Goal: Task Accomplishment & Management: Use online tool/utility

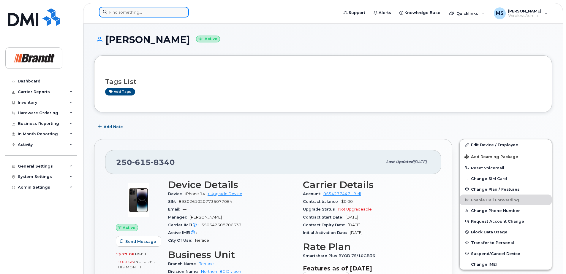
click at [178, 10] on input at bounding box center [144, 12] width 90 height 11
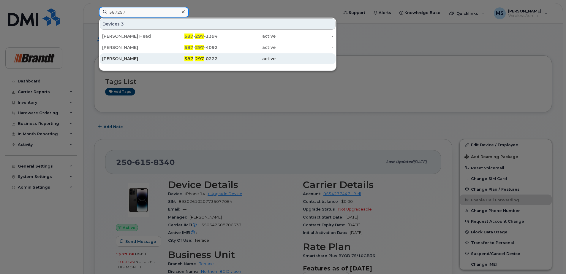
type input "587297"
click at [276, 59] on div "-" at bounding box center [305, 59] width 58 height 6
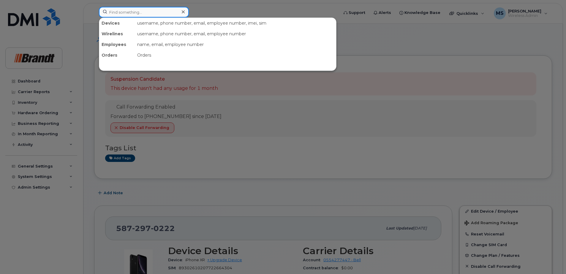
click at [163, 14] on input at bounding box center [144, 12] width 90 height 11
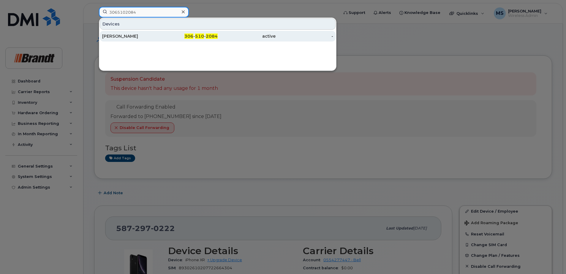
type input "3065102084"
click at [202, 34] on span "510" at bounding box center [199, 36] width 9 height 5
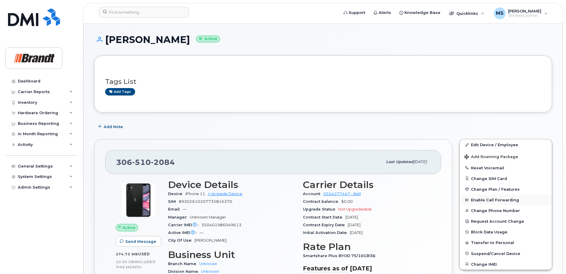
click at [494, 197] on button "Enable Call Forwarding" at bounding box center [506, 200] width 92 height 11
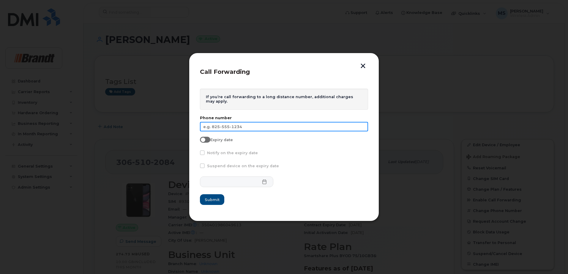
click at [238, 126] on input "text" at bounding box center [284, 127] width 168 height 10
type input "306-510-6286"
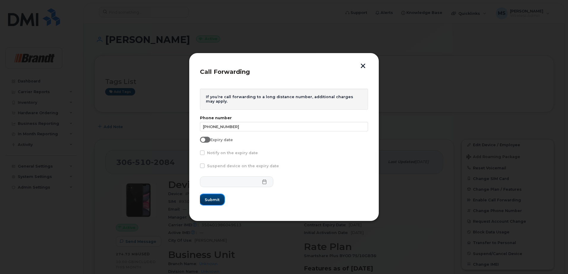
click at [217, 196] on button "Submit" at bounding box center [212, 200] width 24 height 11
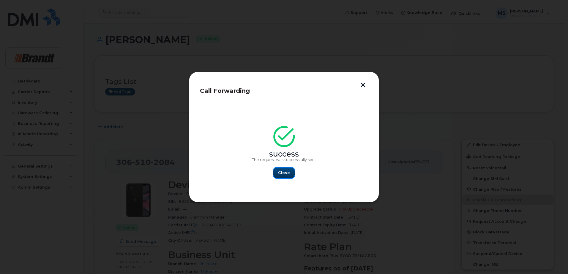
click at [289, 171] on button "Close" at bounding box center [283, 173] width 21 height 11
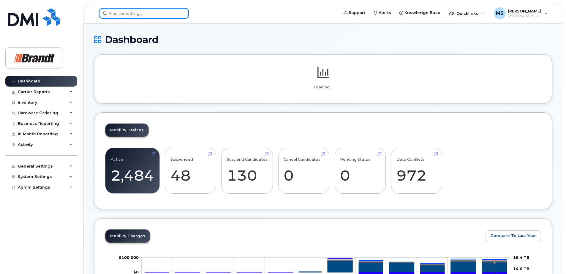
click at [110, 15] on input at bounding box center [144, 13] width 90 height 11
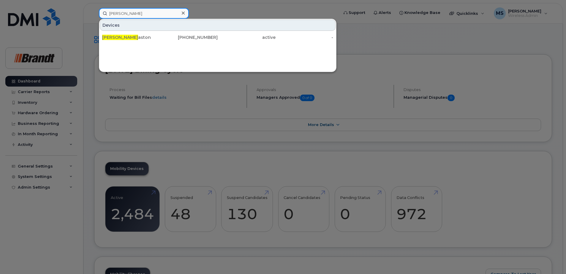
type input "liam e"
drag, startPoint x: 0, startPoint y: 0, endPoint x: 64, endPoint y: 0, distance: 63.8
click at [94, 8] on div "[PERSON_NAME] e Devices [PERSON_NAME] [PHONE_NUMBER] active -" at bounding box center [216, 13] width 245 height 11
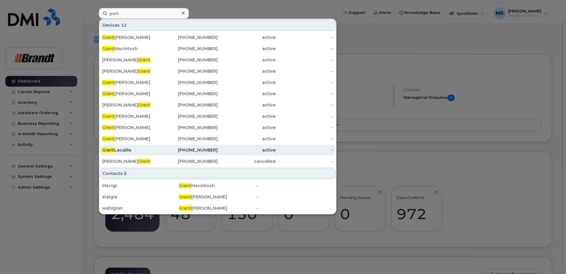
type input "grant"
click at [188, 152] on div "[PHONE_NUMBER]" at bounding box center [189, 150] width 58 height 6
